Goal: Information Seeking & Learning: Learn about a topic

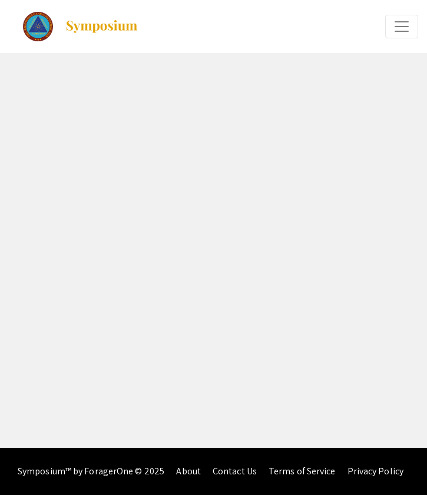
select select "custom"
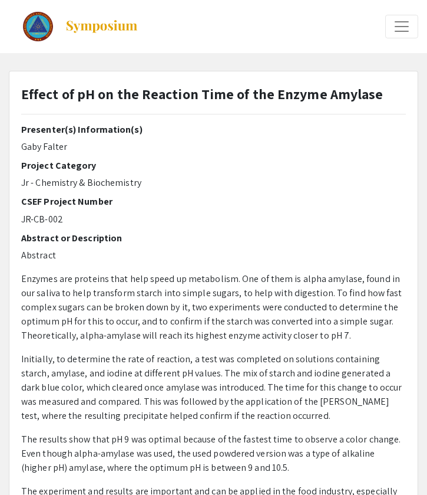
type input "0"
select select "custom"
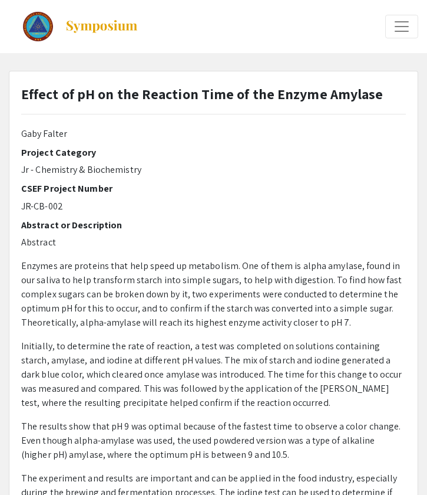
type input "1"
select select "custom"
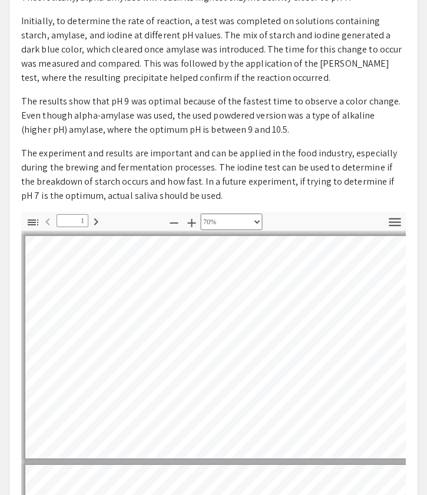
scroll to position [337, 0]
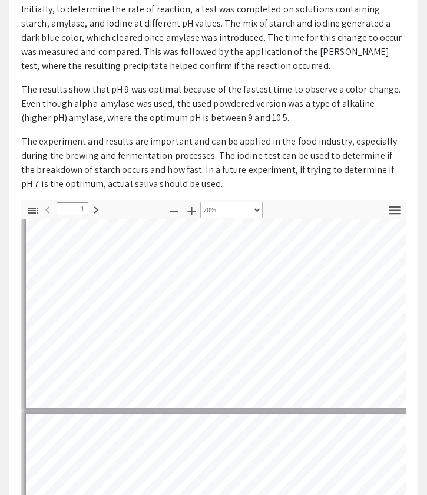
type input "2"
select select "custom"
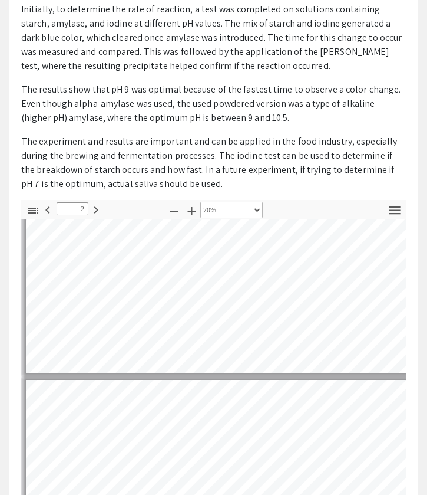
scroll to position [75, 1]
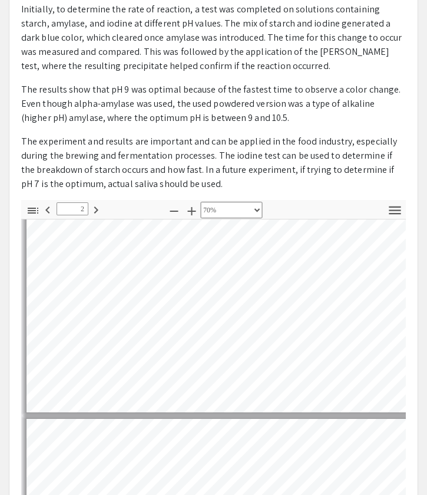
type input "3"
select select "custom"
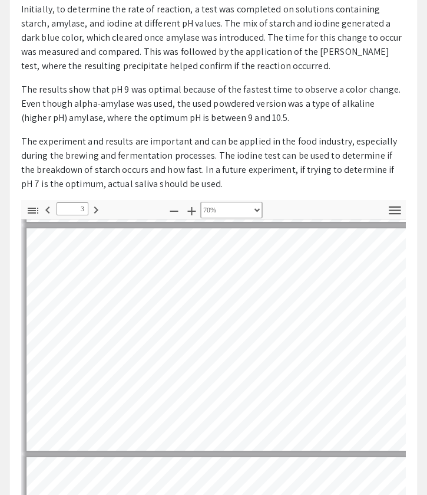
type input "4"
select select "custom"
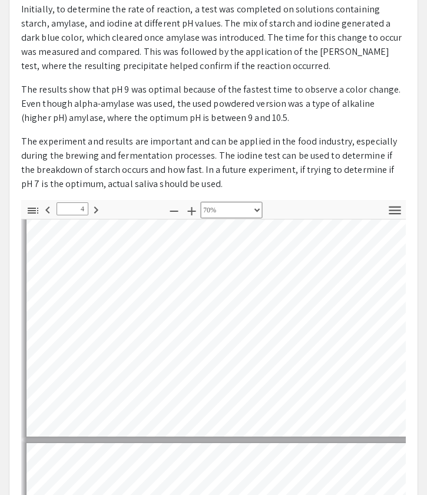
type input "5"
select select "custom"
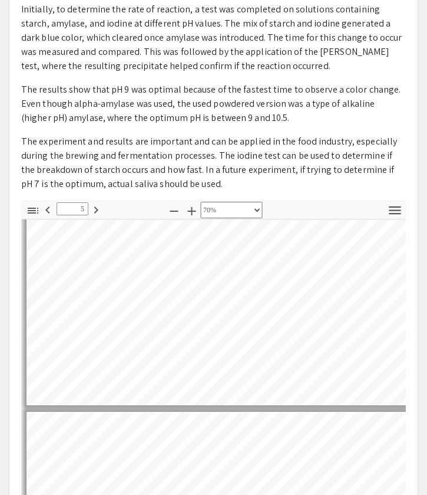
type input "4"
select select "custom"
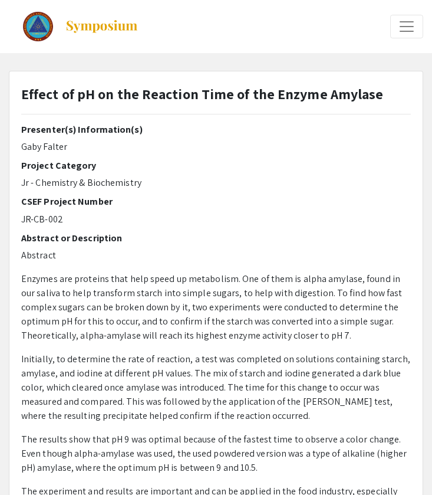
scroll to position [0, 0]
click at [396, 40] on div at bounding box center [320, 26] width 208 height 53
click at [406, 29] on span "Expand or Collapse Menu" at bounding box center [407, 27] width 18 height 18
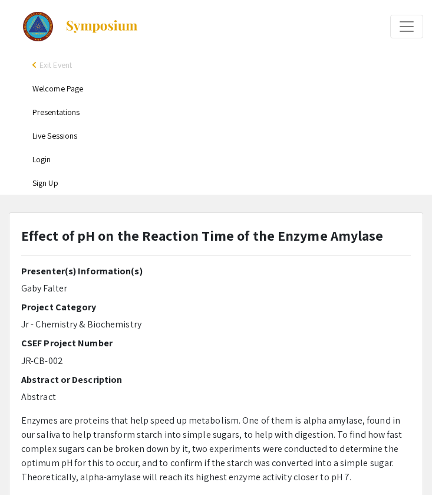
click at [406, 29] on span "Expand or Collapse Menu" at bounding box center [407, 27] width 18 height 18
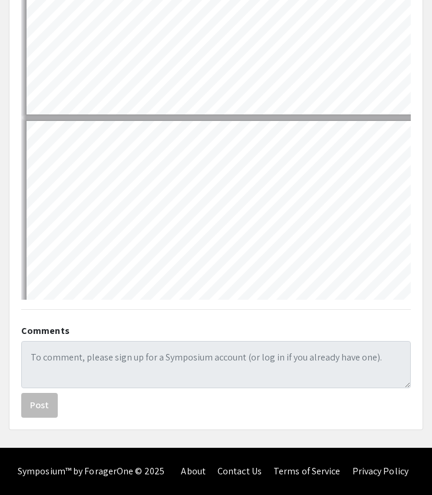
scroll to position [650, 0]
type input "5"
select select "custom"
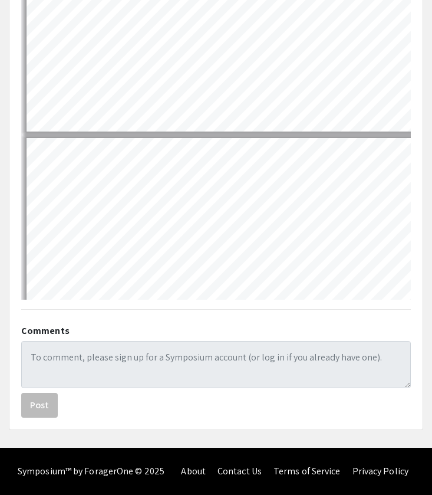
type input "6"
select select "custom"
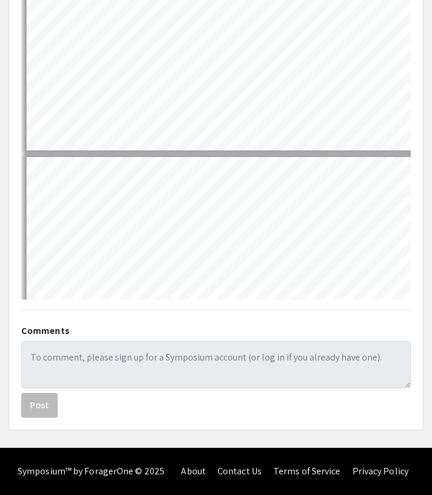
type input "7"
select select "custom"
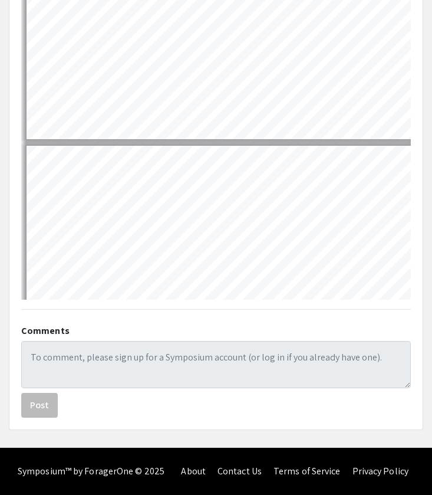
type input "8"
select select "custom"
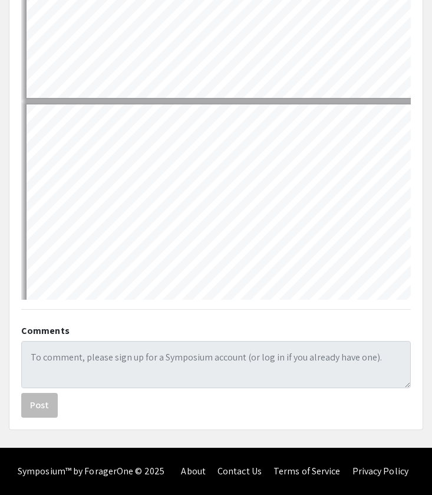
type input "9"
select select "custom"
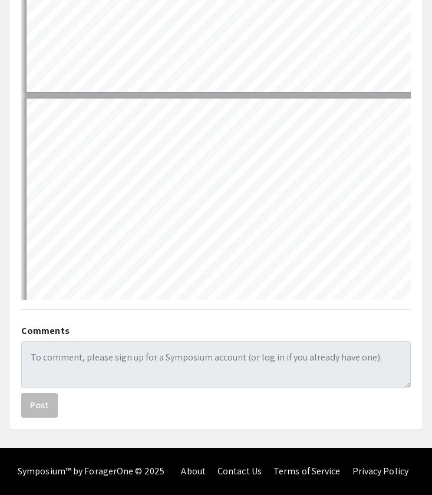
type input "10"
select select "custom"
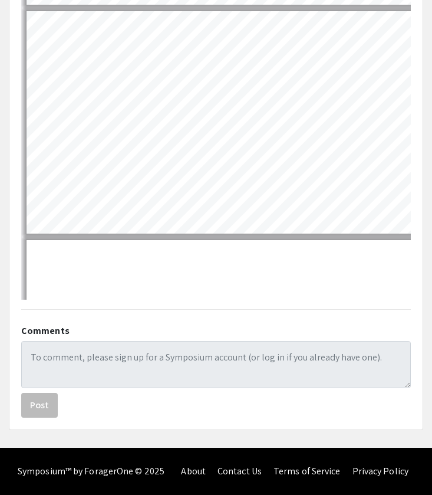
type input "11"
select select "custom"
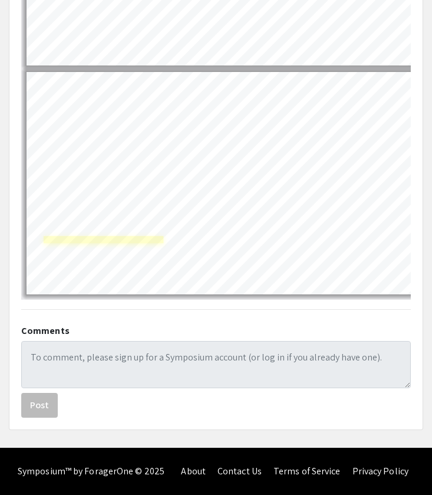
scroll to position [0, 0]
type input "10"
select select "custom"
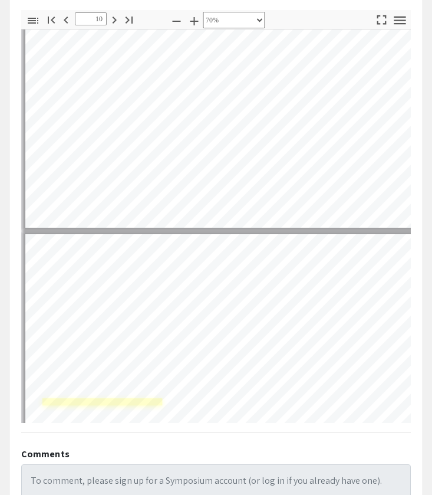
type input "11"
select select "custom"
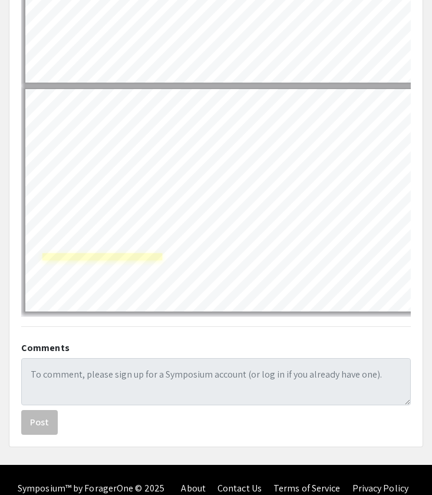
type input "10"
select select "custom"
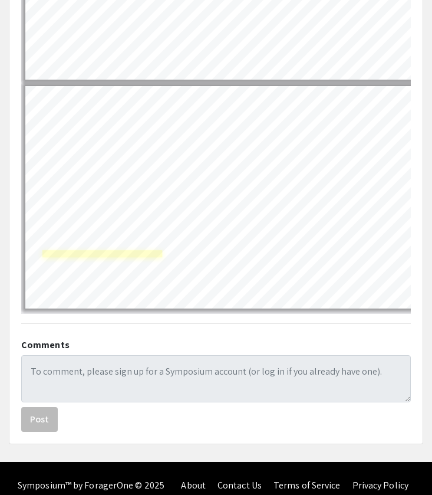
type input "9"
select select "custom"
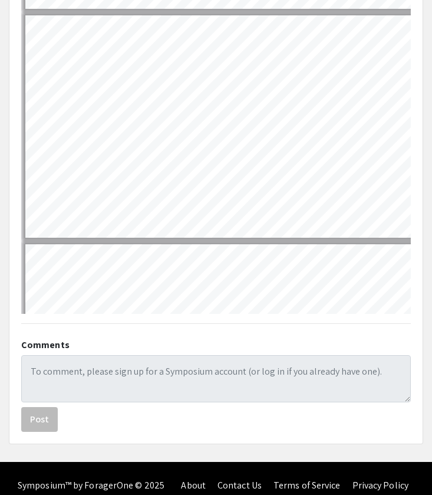
type input "8"
select select "custom"
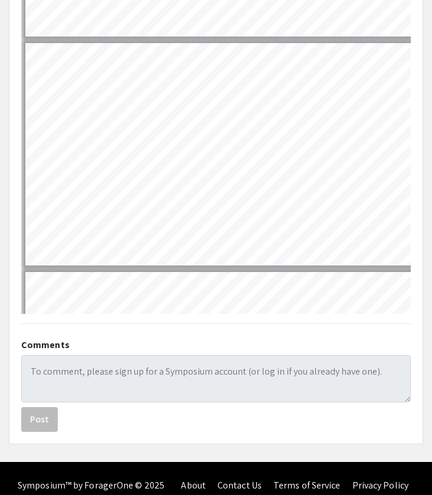
type input "7"
select select "custom"
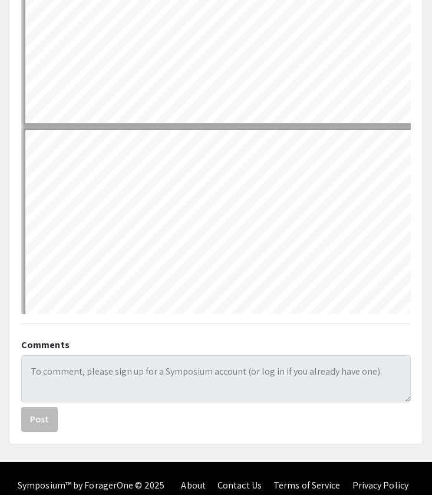
type input "6"
select select "custom"
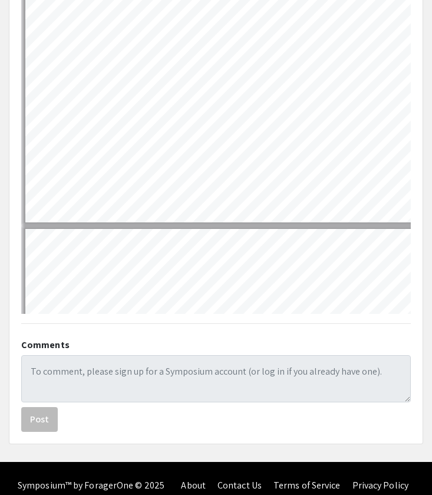
type input "5"
select select "custom"
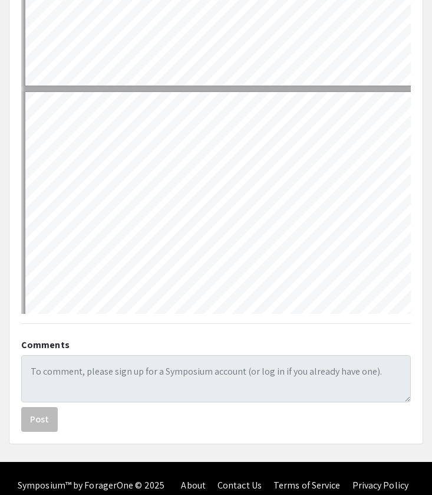
type input "4"
select select "custom"
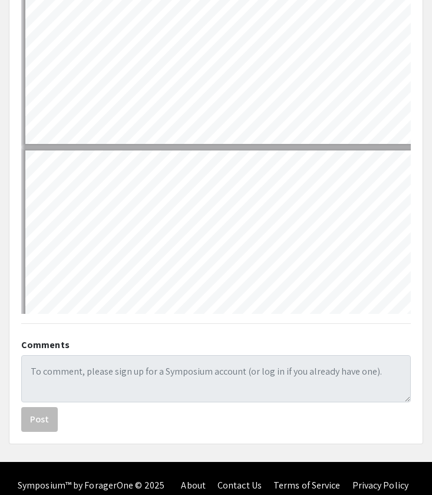
type input "3"
select select "custom"
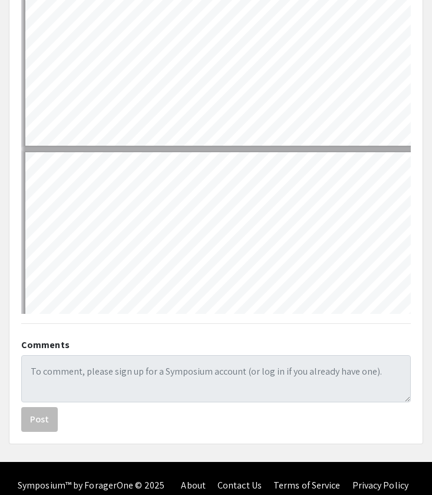
type input "2"
select select "custom"
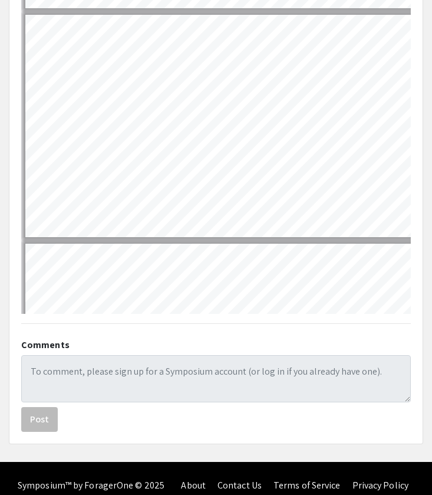
type input "1"
select select "custom"
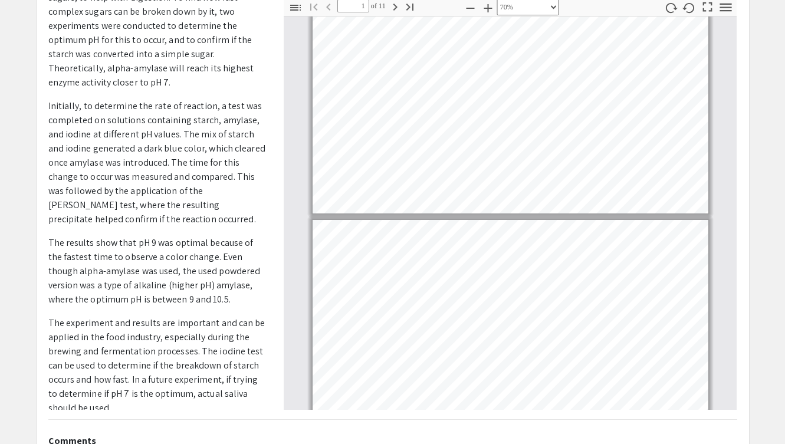
type input "2"
select select "custom"
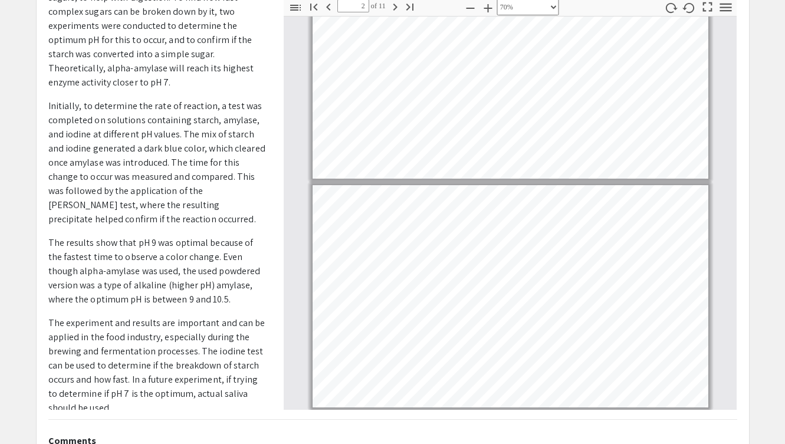
type input "3"
select select "custom"
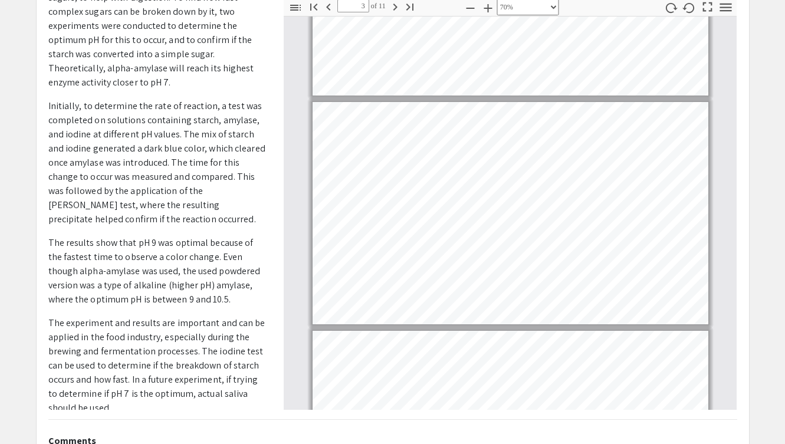
type input "4"
select select "custom"
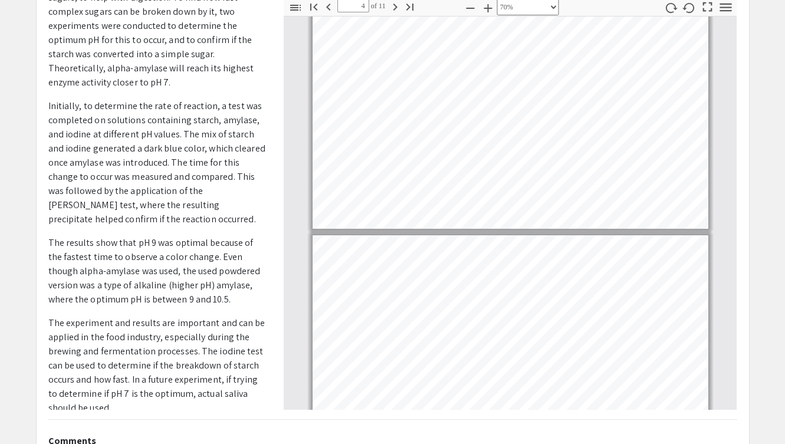
type input "5"
select select "custom"
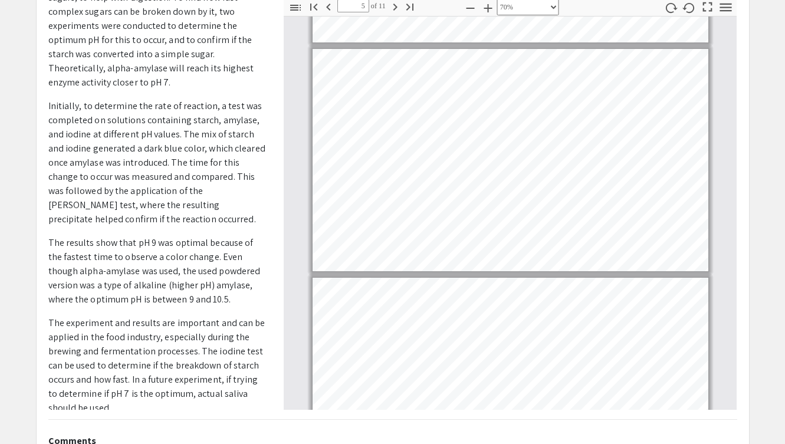
type input "6"
select select "custom"
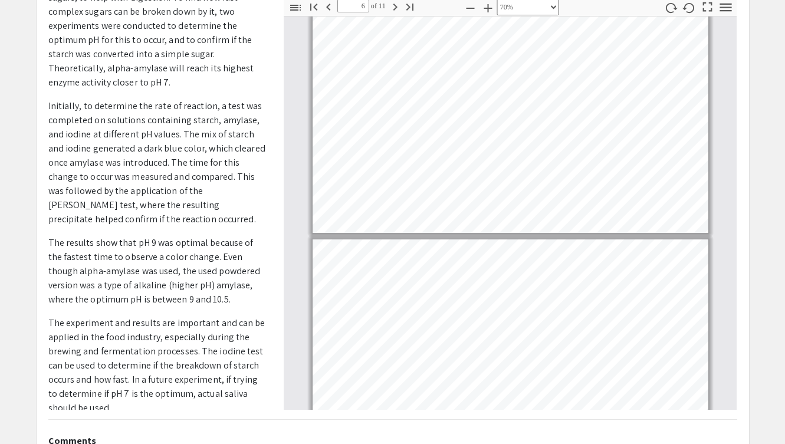
type input "7"
select select "custom"
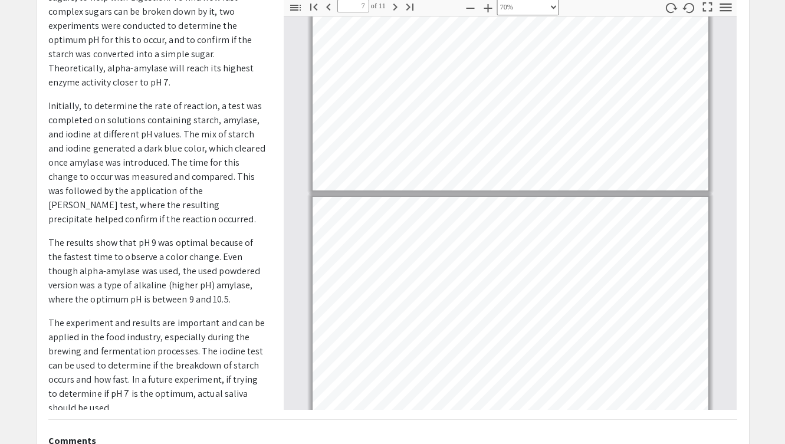
type input "8"
select select "custom"
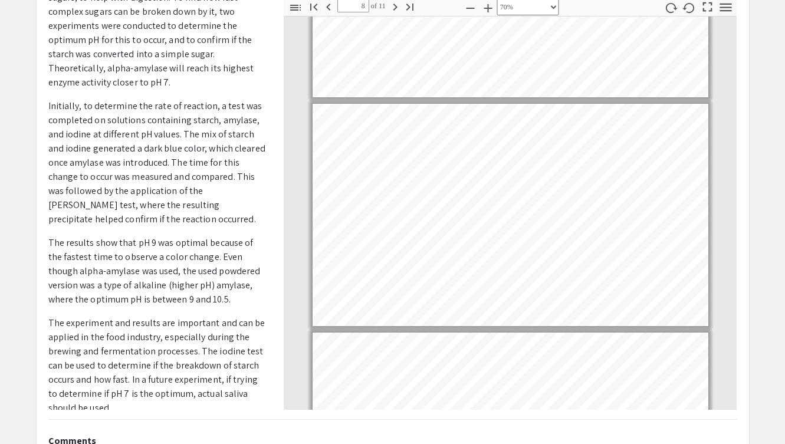
type input "9"
select select "custom"
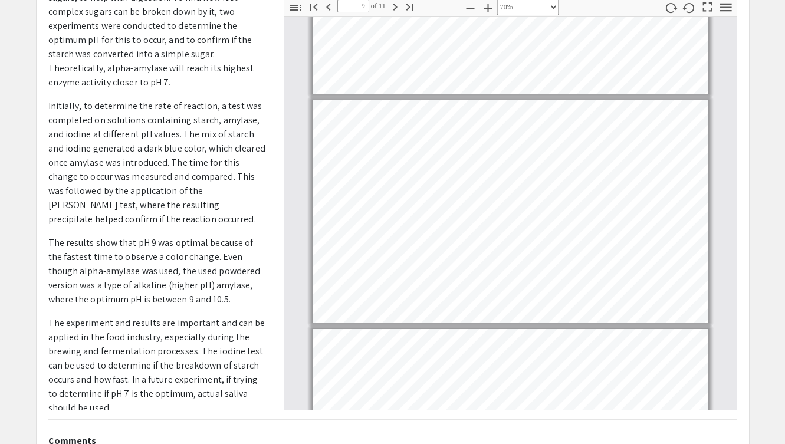
type input "10"
select select "custom"
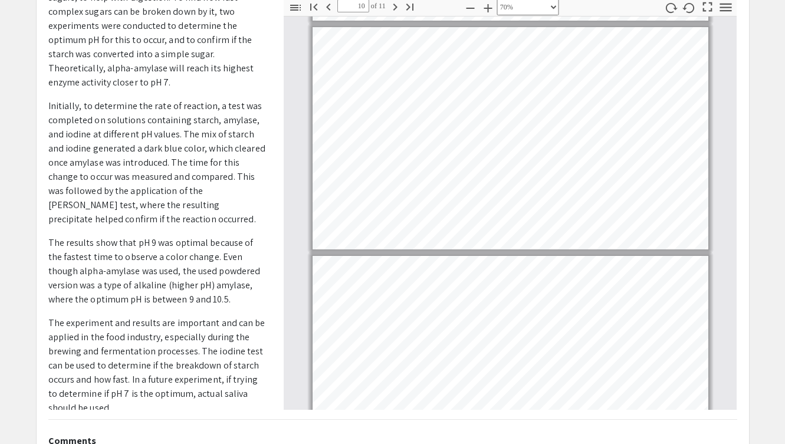
type input "11"
select select "custom"
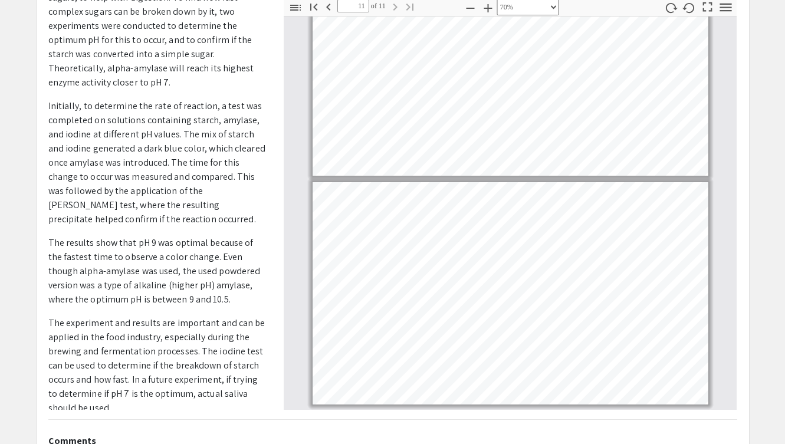
type input "10"
select select "custom"
type input "9"
select select "custom"
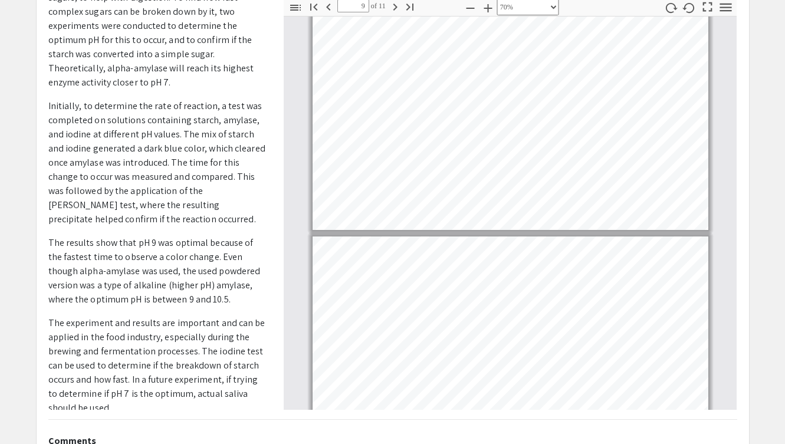
type input "8"
select select "custom"
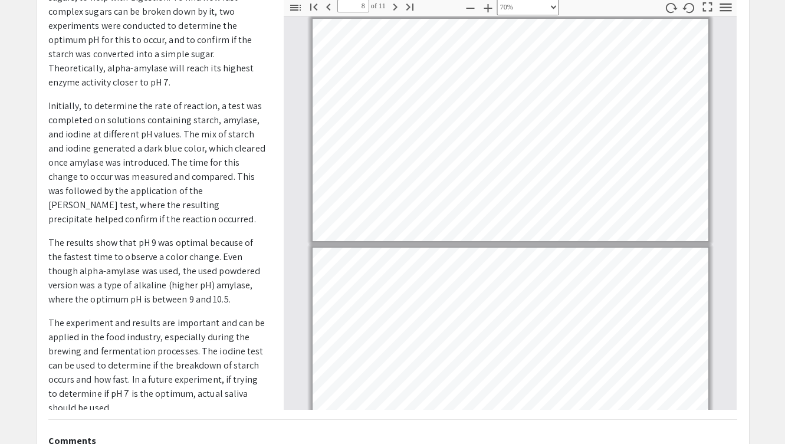
type input "7"
select select "custom"
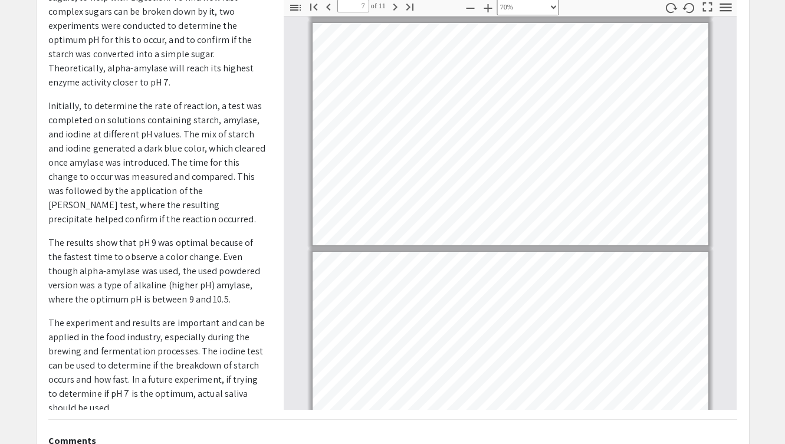
type input "6"
select select "custom"
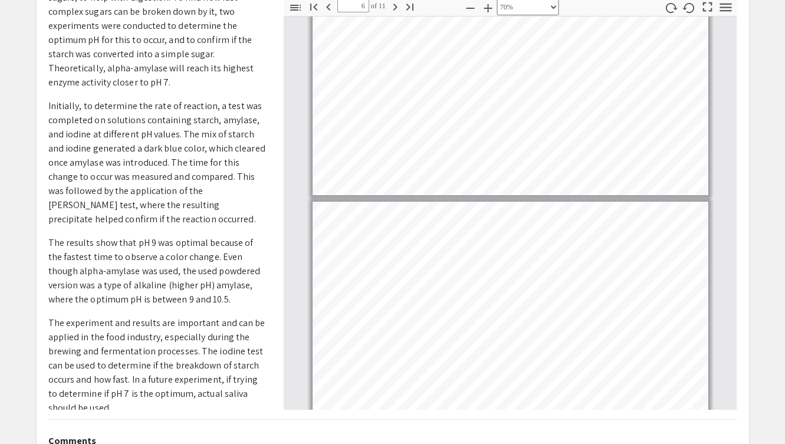
type input "5"
select select "custom"
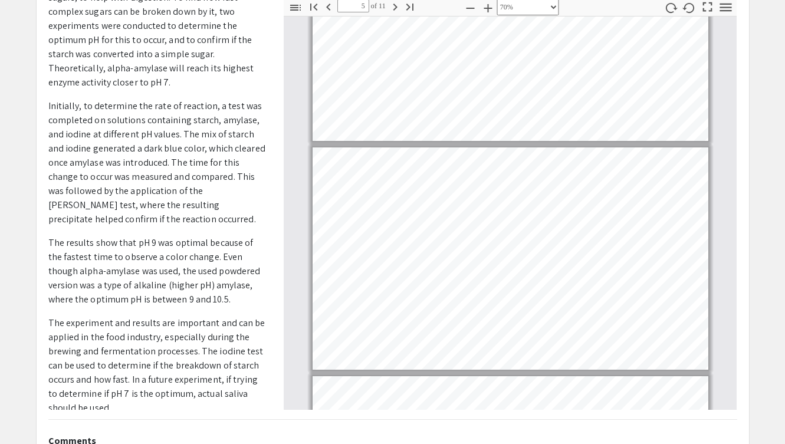
type input "4"
select select "custom"
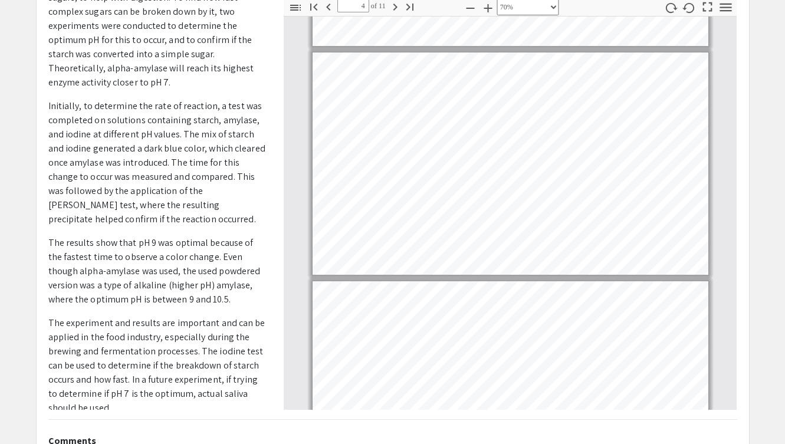
type input "3"
select select "custom"
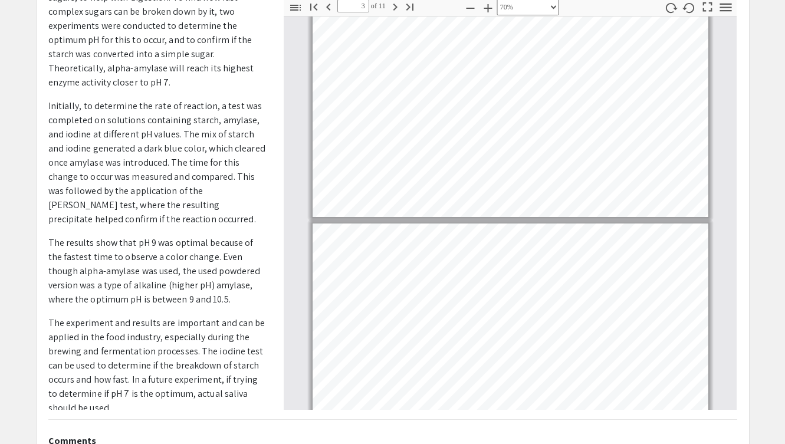
type input "2"
select select "custom"
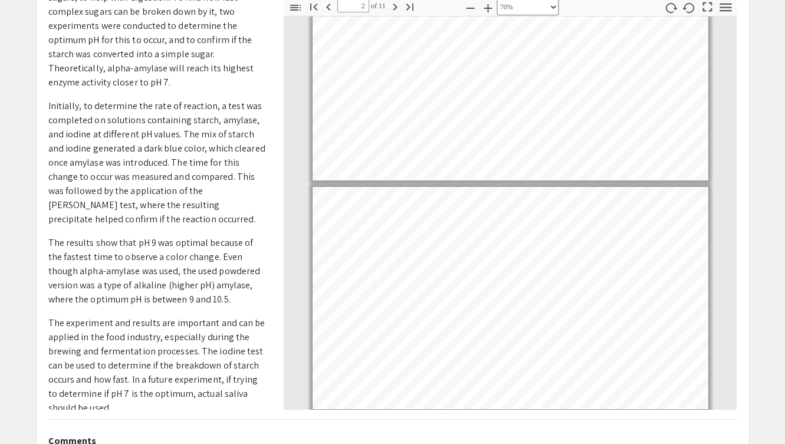
type input "1"
select select "custom"
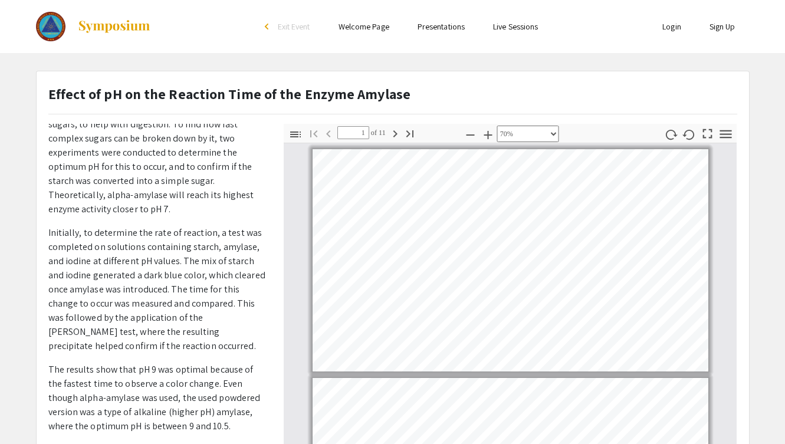
click at [275, 55] on div "Skip navigation arrow_back_ios Exit Event Welcome Page Presentations Live Sessi…" at bounding box center [392, 342] width 785 height 685
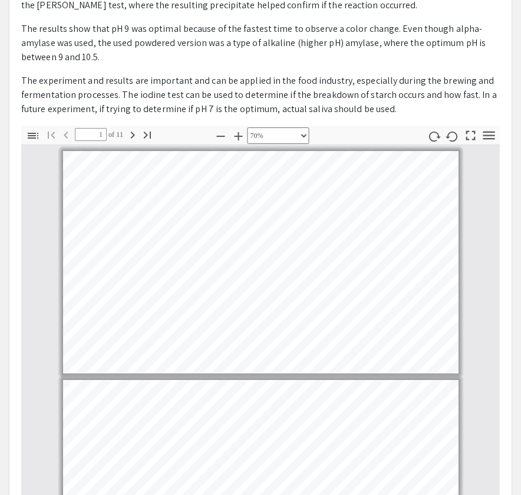
type input "2"
select select "custom"
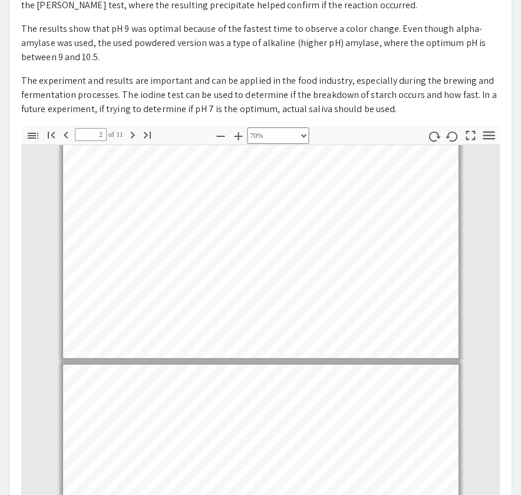
type input "3"
select select "custom"
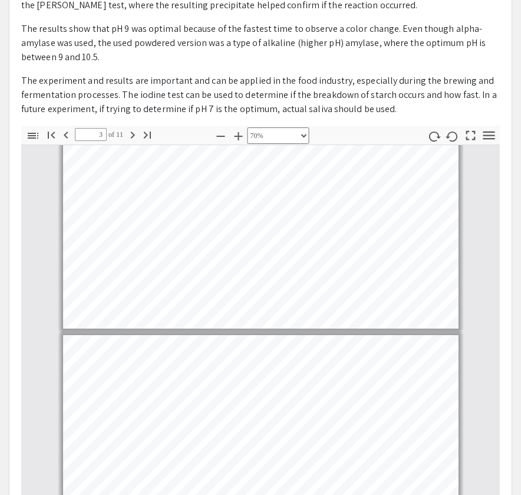
type input "2"
select select "custom"
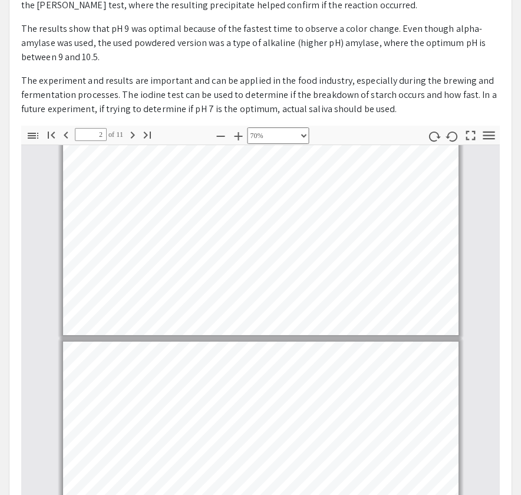
type input "1"
select select "custom"
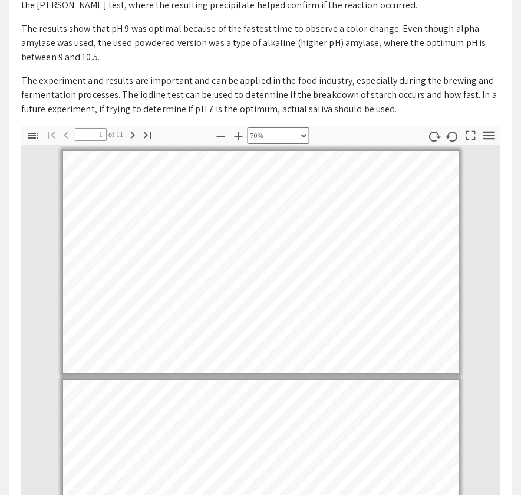
type input "2"
select select "custom"
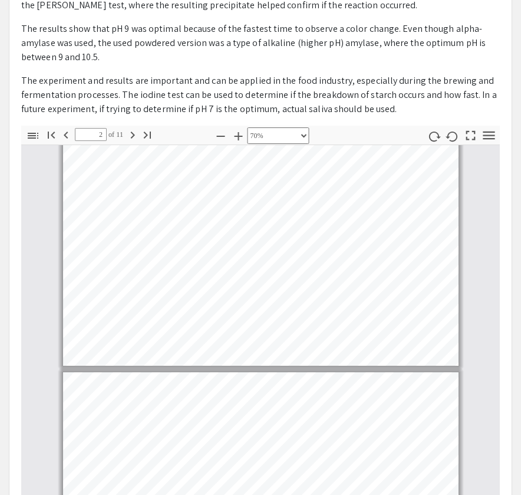
type input "3"
select select "custom"
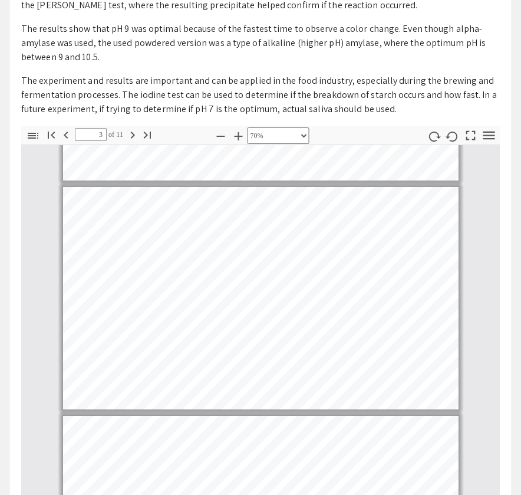
type input "4"
select select "custom"
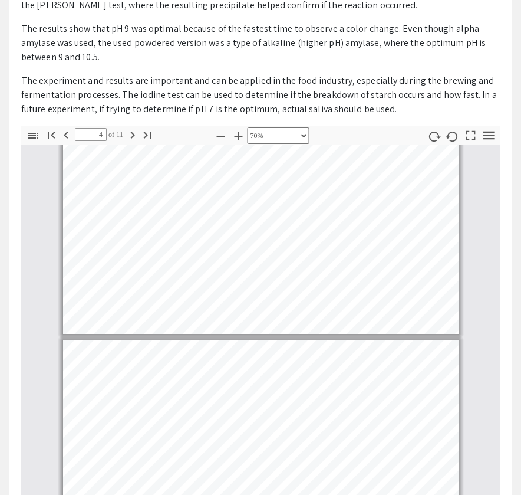
type input "3"
select select "custom"
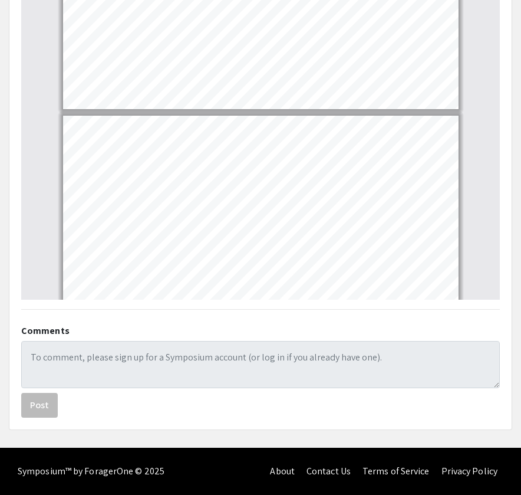
scroll to position [620, 0]
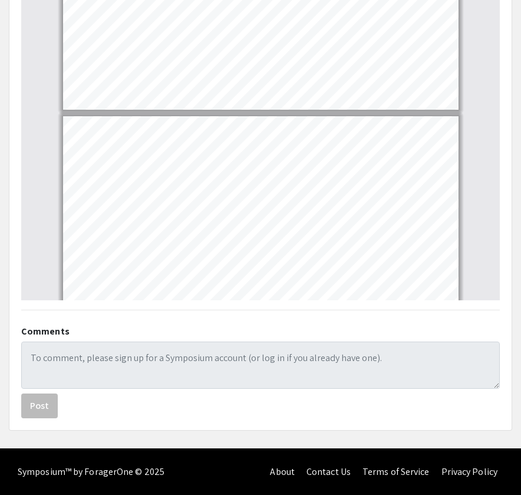
type input "4"
select select "custom"
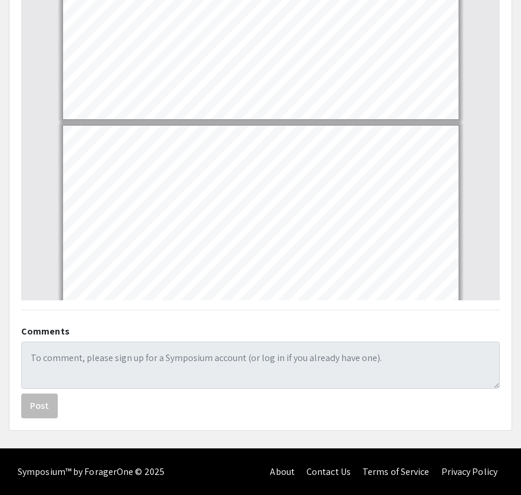
type input "5"
select select "custom"
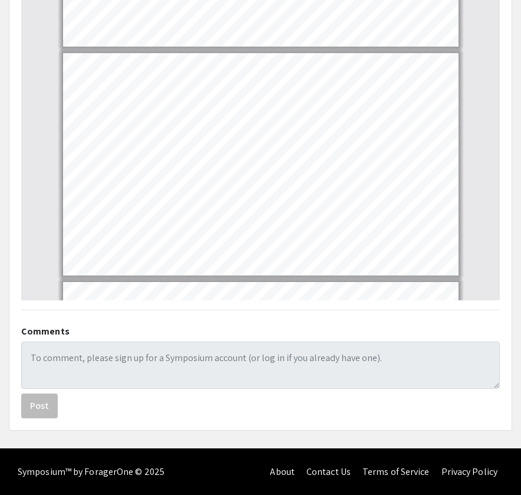
scroll to position [778, 0]
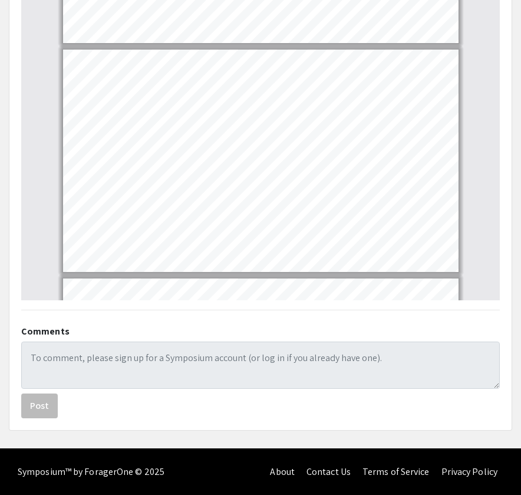
type input "4"
select select "page-width"
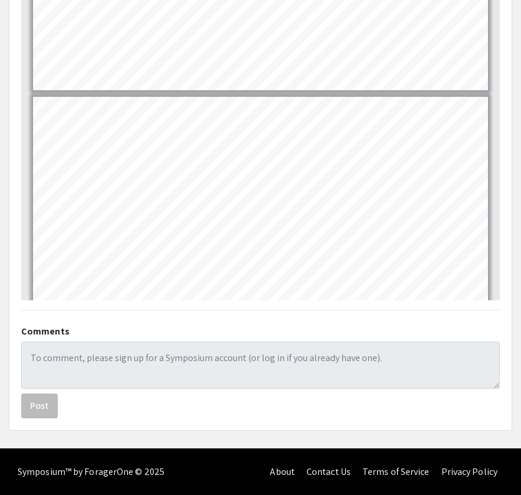
scroll to position [2205, 0]
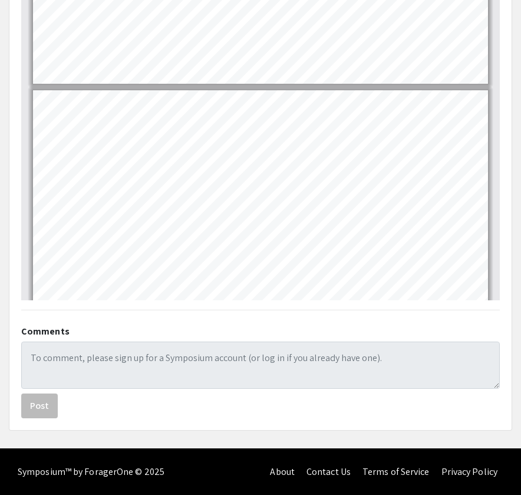
type input "11"
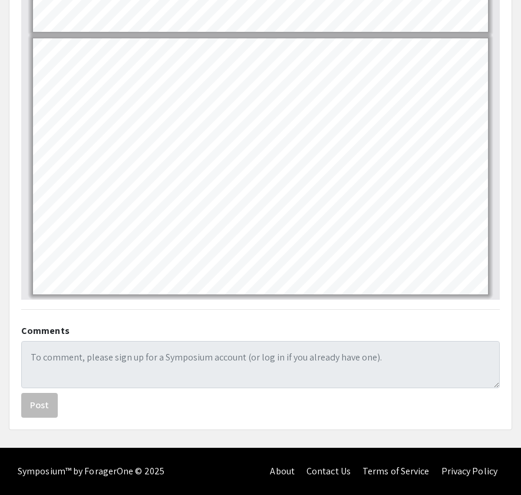
scroll to position [620, 0]
